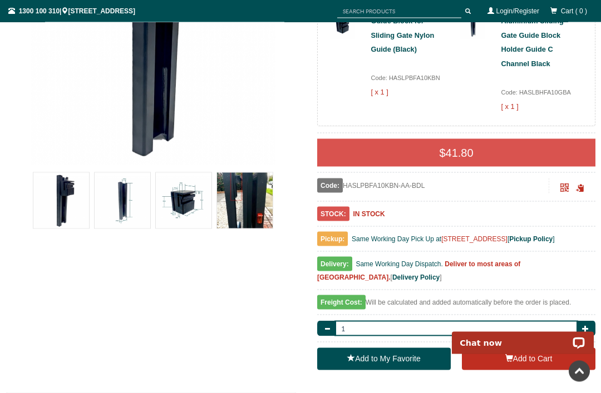
scroll to position [267, 0]
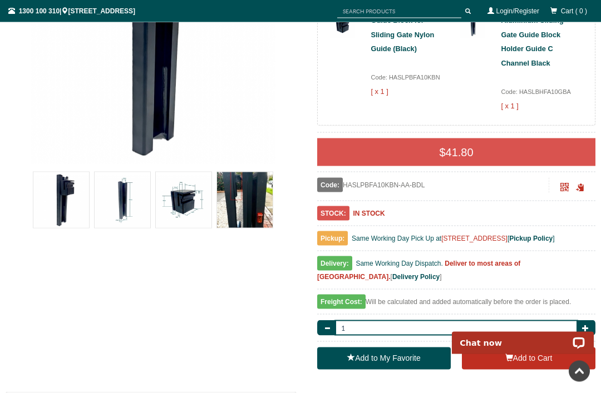
click at [129, 197] on img at bounding box center [123, 200] width 56 height 56
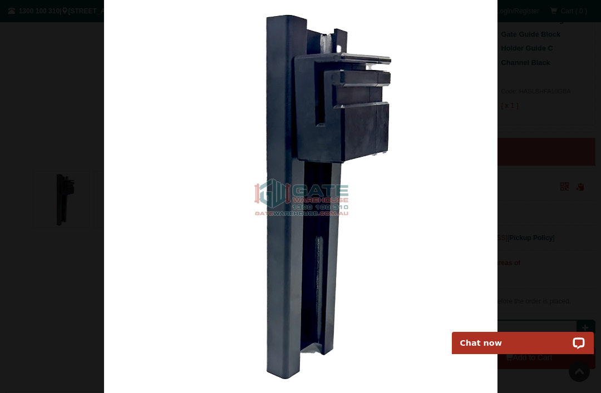
click at [385, 298] on img at bounding box center [300, 196] width 393 height 393
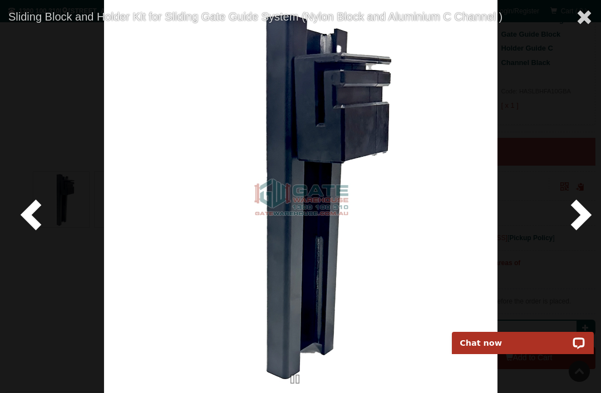
click at [574, 231] on span at bounding box center [578, 214] width 33 height 33
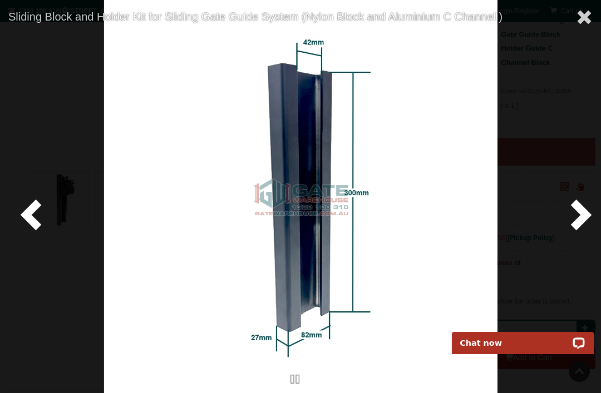
click at [583, 22] on span at bounding box center [584, 17] width 17 height 17
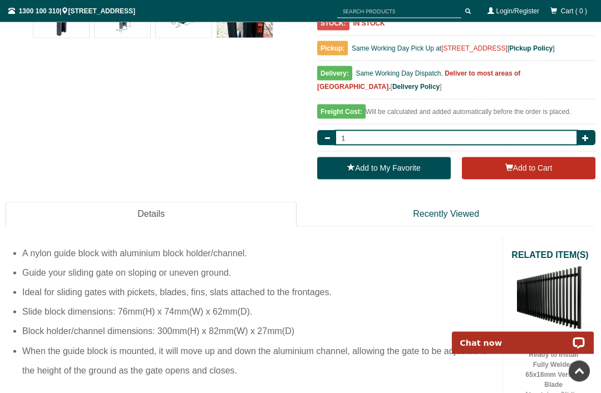
scroll to position [459, 0]
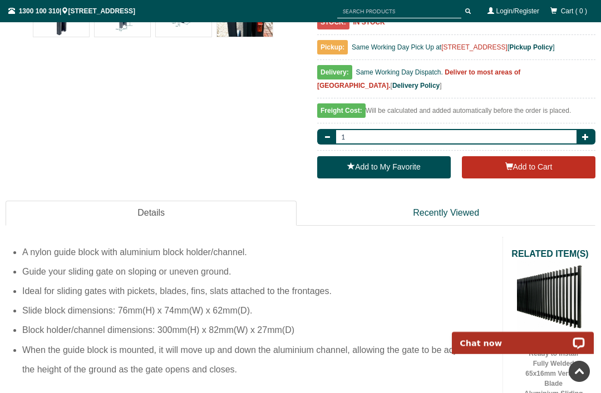
click at [517, 175] on button "Add to Cart" at bounding box center [529, 167] width 134 height 22
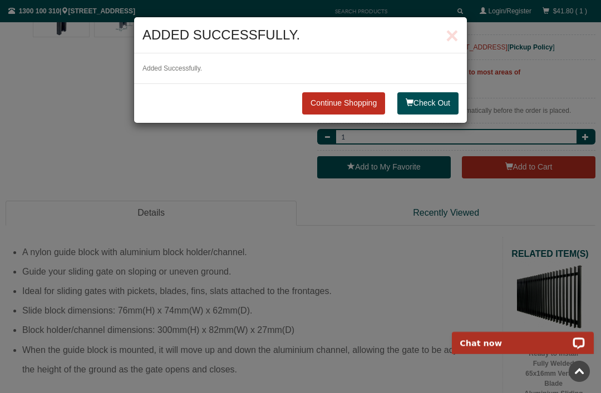
click at [431, 105] on button "Check Out" at bounding box center [427, 103] width 61 height 22
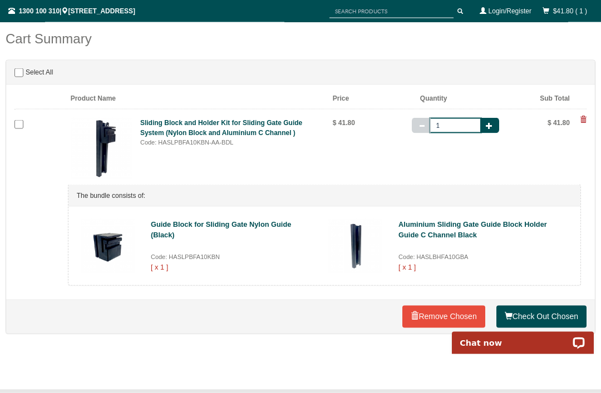
scroll to position [145, 0]
click at [534, 313] on link "Check Out Chosen" at bounding box center [541, 316] width 90 height 22
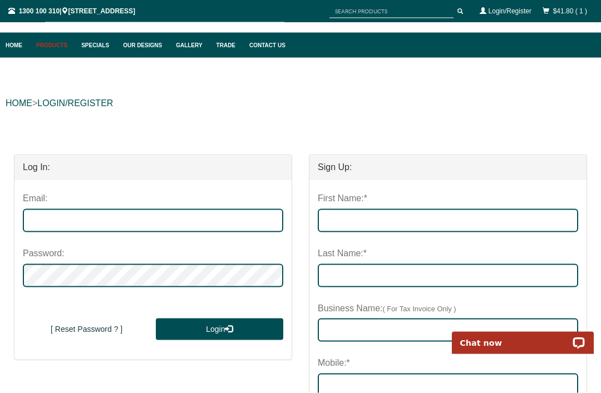
scroll to position [63, 0]
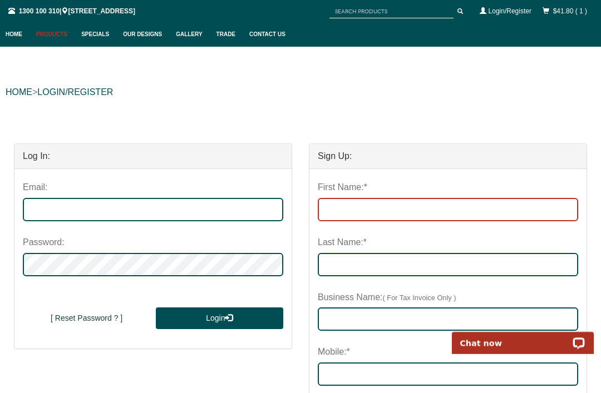
click at [359, 206] on input "First Name:*" at bounding box center [448, 209] width 260 height 23
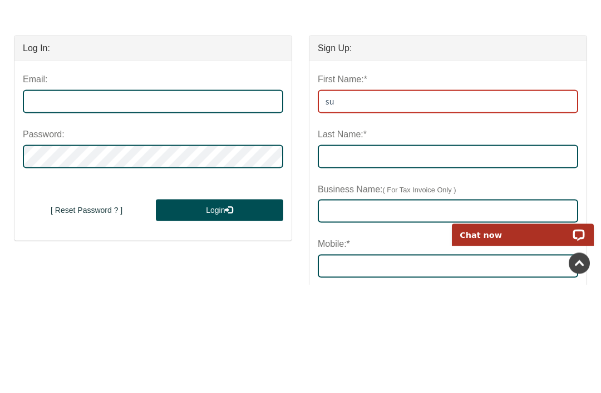
type input "s"
type input "Susette"
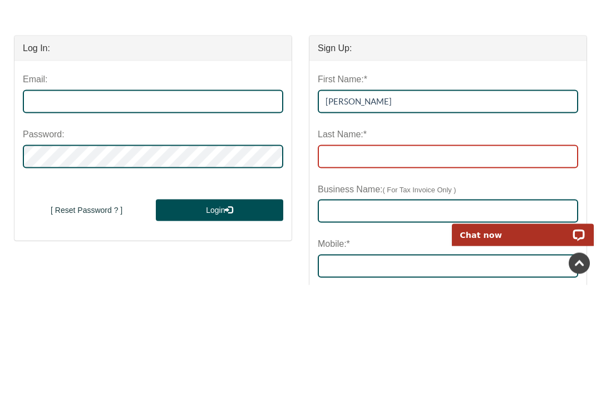
click at [349, 253] on input "Last Name:*" at bounding box center [448, 264] width 260 height 23
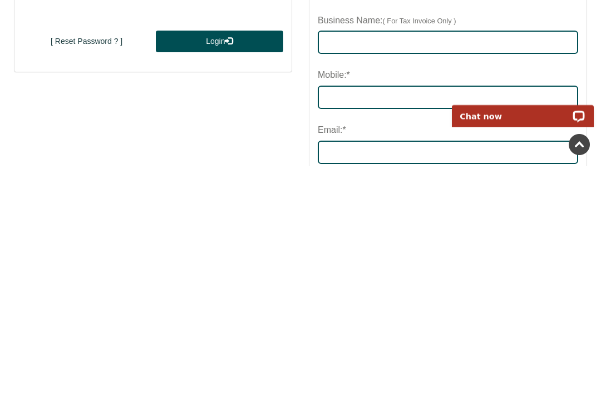
scroll to position [114, 0]
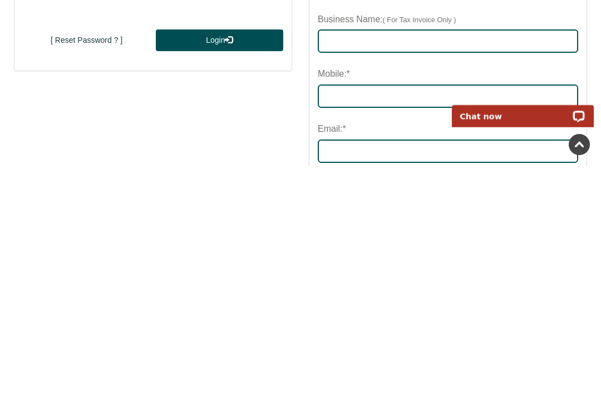
type input "Tuckett"
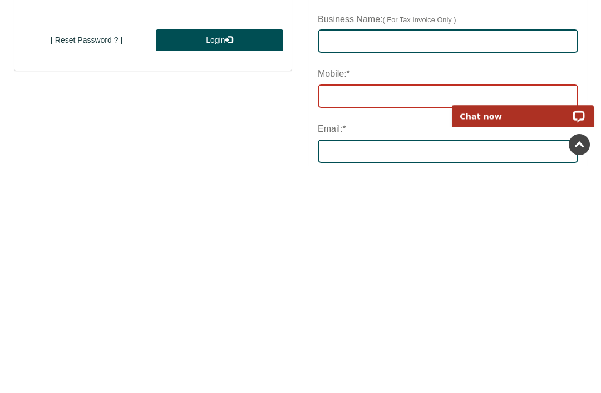
click at [389, 312] on input "Mobile:*" at bounding box center [448, 323] width 260 height 23
type input "0458489381"
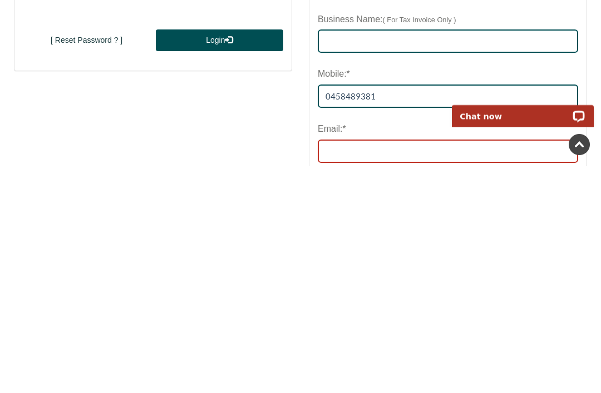
click at [357, 367] on input "email" at bounding box center [448, 378] width 260 height 23
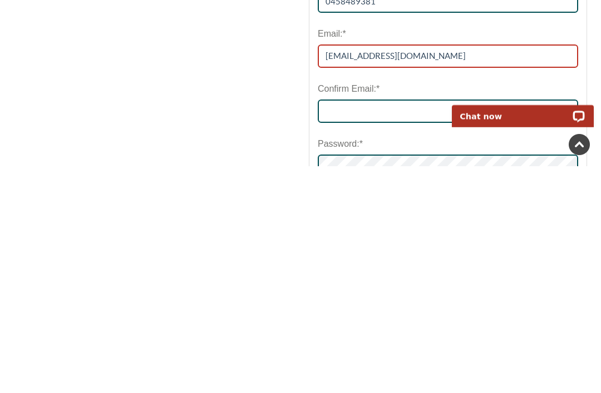
scroll to position [212, 0]
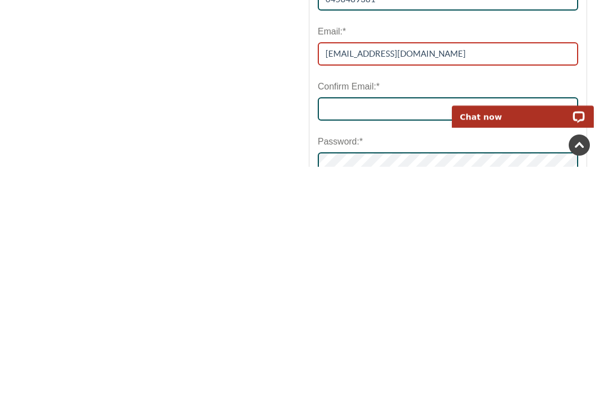
type input "susettetuckett@gmail.com"
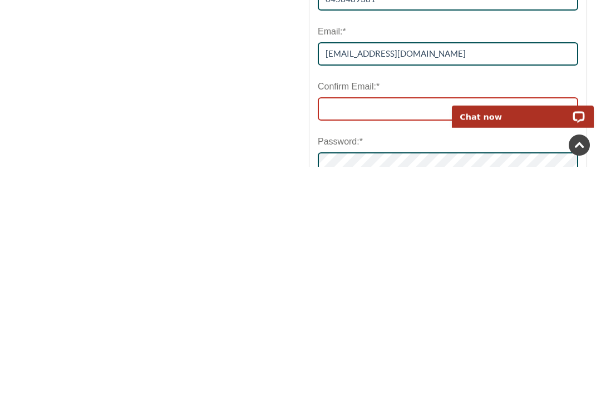
click at [372, 324] on input "Confirm Email:*" at bounding box center [448, 335] width 260 height 23
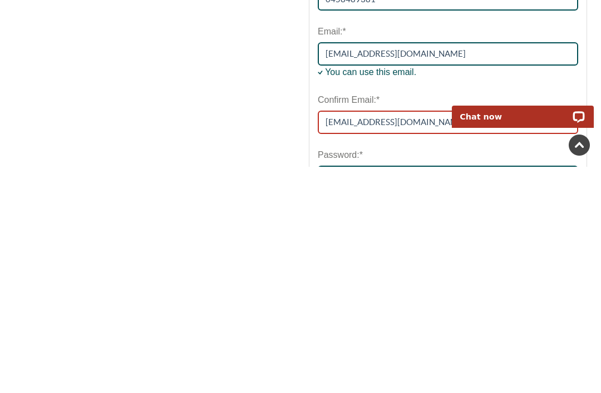
type input "susettetuckett@gmail.com"
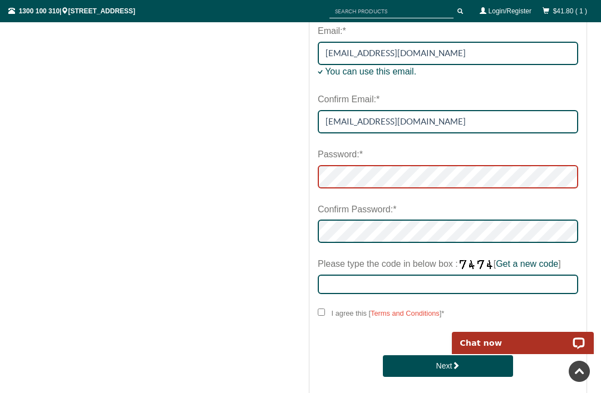
scroll to position [438, 0]
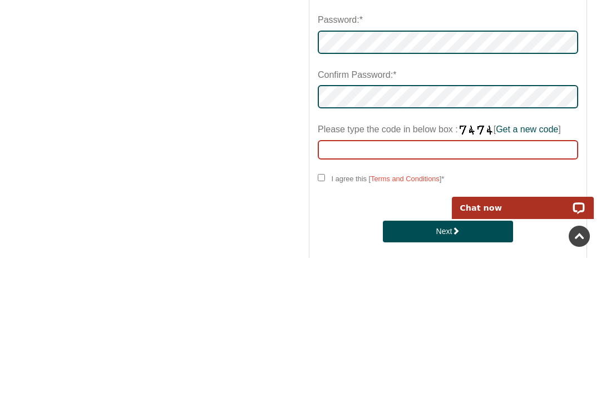
click at [425, 275] on input "Please type the code in below box : [ Get a new code ]" at bounding box center [448, 284] width 260 height 19
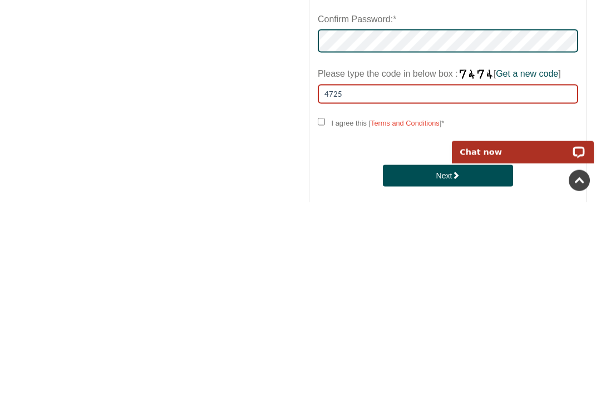
type input "4725"
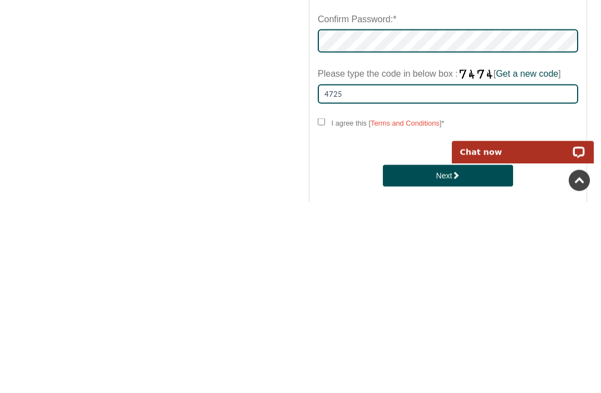
click at [325, 309] on input "I agree this [ Terms and Conditions ] *" at bounding box center [321, 312] width 7 height 7
checkbox input "****"
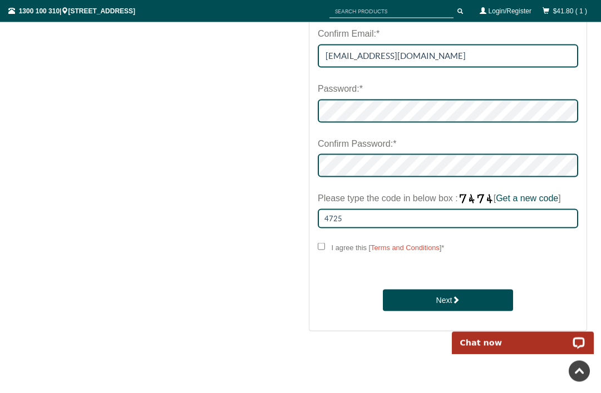
scroll to position [497, 0]
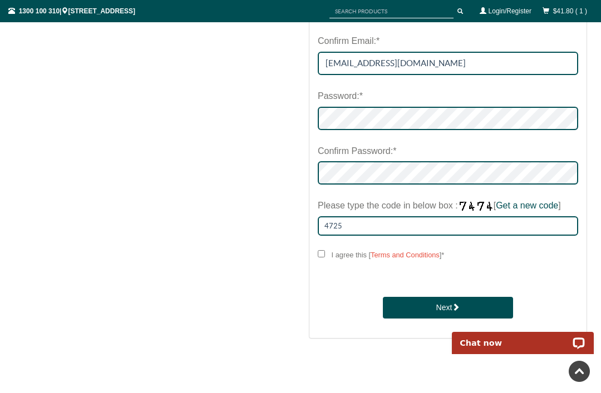
click at [441, 307] on button "Next" at bounding box center [448, 308] width 130 height 22
